Goal: Information Seeking & Learning: Learn about a topic

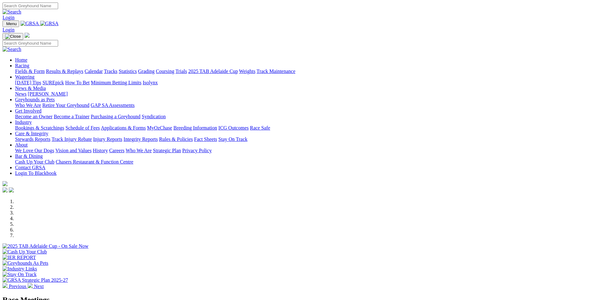
scroll to position [157, 0]
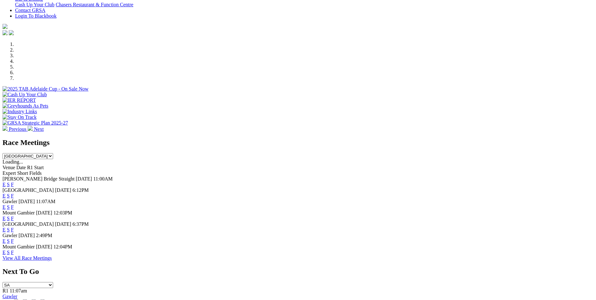
click at [14, 255] on link "F" at bounding box center [12, 251] width 3 height 5
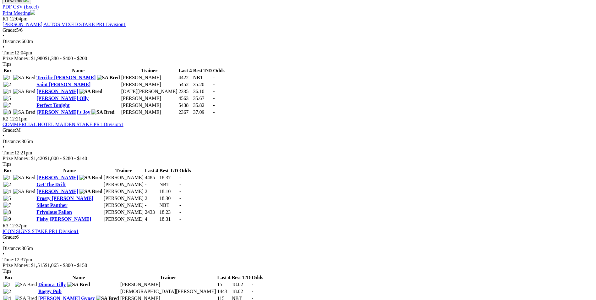
scroll to position [346, 0]
